Goal: Find specific page/section: Find specific page/section

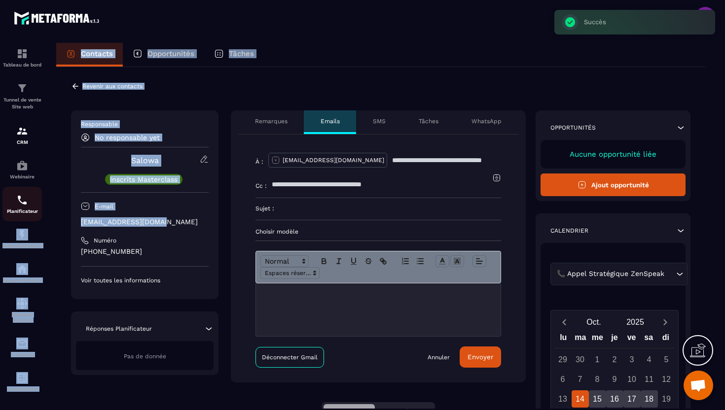
drag, startPoint x: 171, startPoint y: 223, endPoint x: 38, endPoint y: 222, distance: 132.2
click at [38, 222] on section "Tableau de bord Tunnel de vente Site web CRM Webinaire Planificateur Automatisa…" at bounding box center [362, 235] width 725 height 405
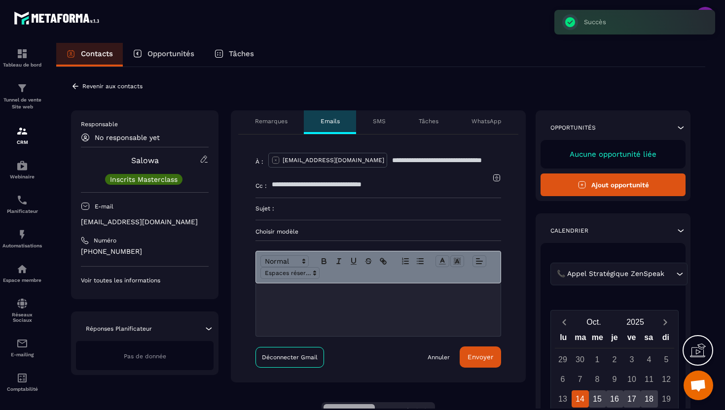
click at [159, 254] on p "[PHONE_NUMBER]" at bounding box center [145, 251] width 128 height 9
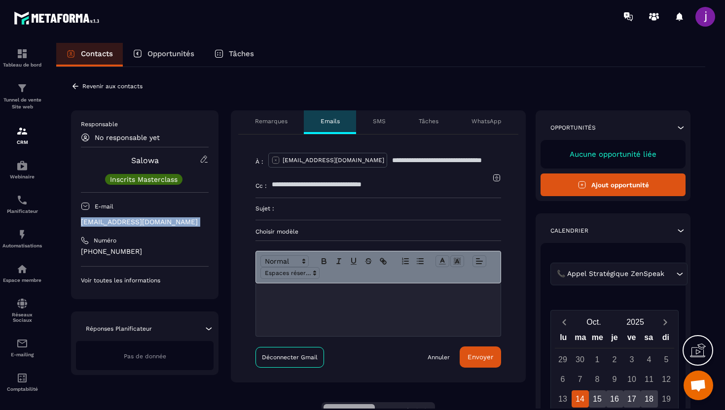
drag, startPoint x: 178, startPoint y: 228, endPoint x: 81, endPoint y: 224, distance: 96.8
click at [81, 224] on div "Responsable No responsable yet Salowa Inscrits Masterclass E-mail [EMAIL_ADDRES…" at bounding box center [145, 202] width 128 height 164
copy div "[EMAIL_ADDRESS][DOMAIN_NAME]"
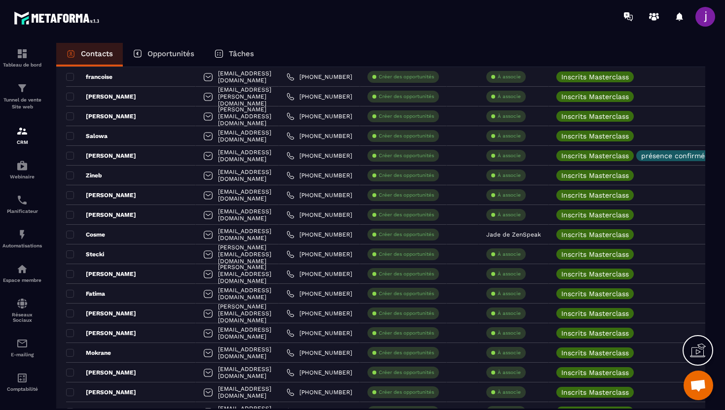
scroll to position [1633, 0]
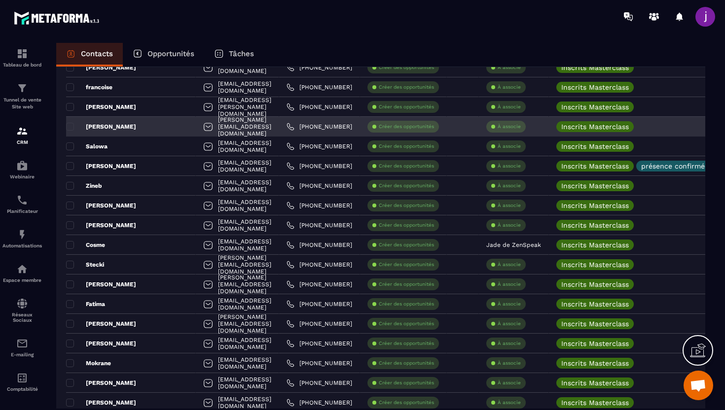
click at [130, 125] on div "[PERSON_NAME]" at bounding box center [131, 127] width 130 height 20
